Goal: Check status: Check status

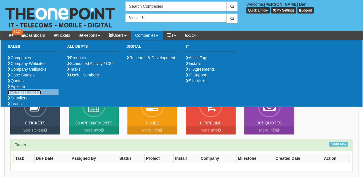
click at [30, 94] on link "Purchase Orders" at bounding box center [24, 92] width 33 height 5
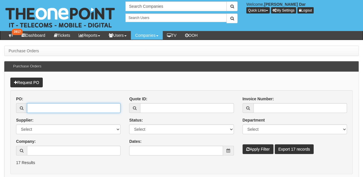
click at [54, 107] on input "PO:" at bounding box center [74, 108] width 94 height 10
paste input "16649"
type input "16649"
click at [243, 144] on button "Apply Filter" at bounding box center [258, 149] width 31 height 10
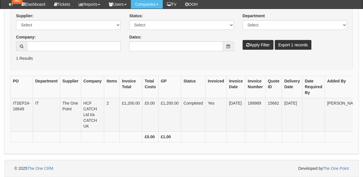
scroll to position [0, 35]
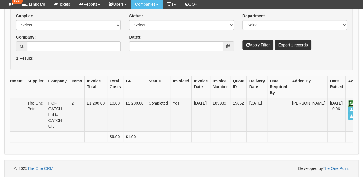
click at [348, 100] on link "View" at bounding box center [355, 103] width 14 height 6
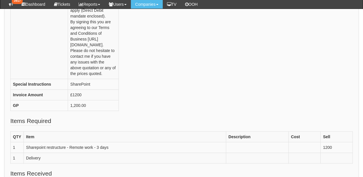
scroll to position [185, 0]
